Goal: Transaction & Acquisition: Book appointment/travel/reservation

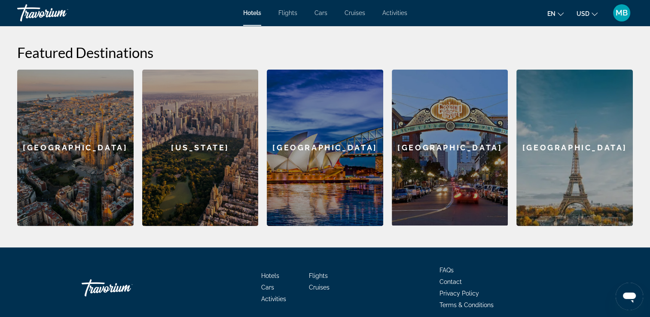
scroll to position [200, 0]
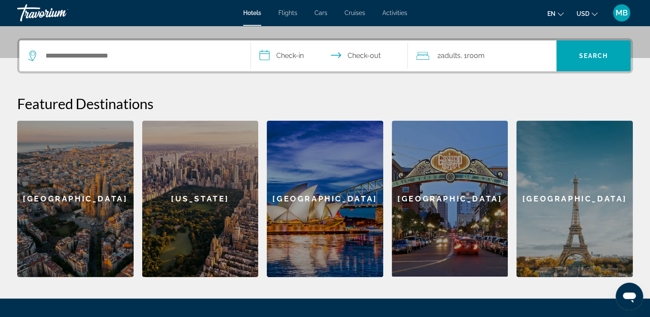
click at [337, 226] on div "[GEOGRAPHIC_DATA]" at bounding box center [325, 199] width 117 height 156
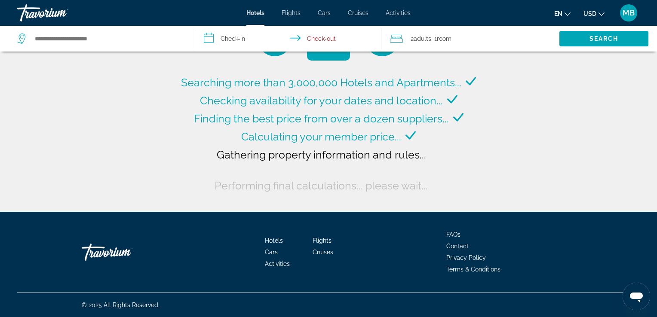
type input "**********"
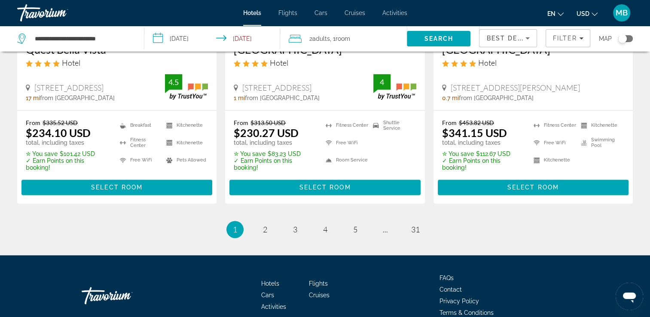
scroll to position [1120, 0]
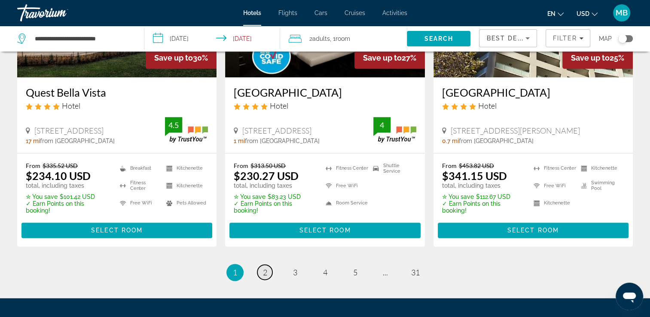
click at [264, 268] on span "2" at bounding box center [265, 272] width 4 height 9
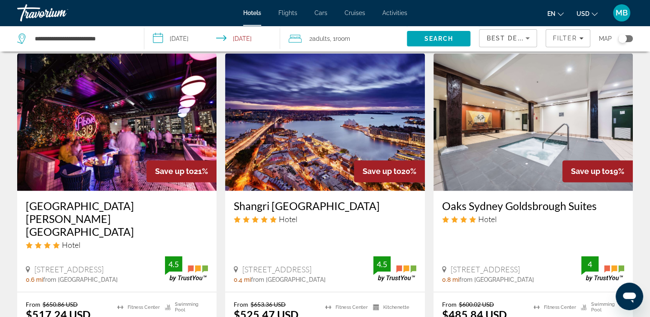
scroll to position [1204, 0]
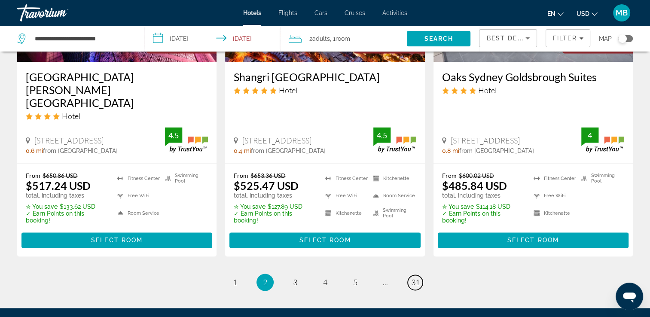
click at [413, 278] on span "31" at bounding box center [415, 282] width 9 height 9
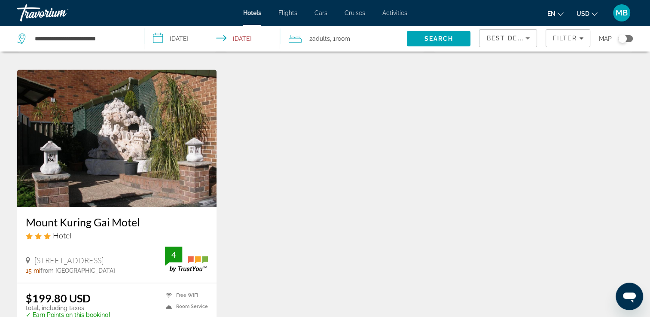
scroll to position [1032, 0]
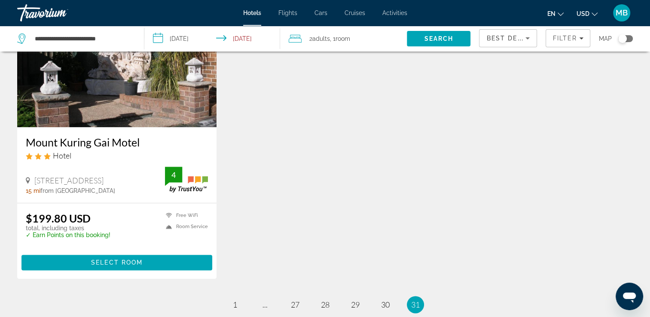
click at [298, 299] on li "page 27" at bounding box center [295, 304] width 17 height 17
